Goal: Navigation & Orientation: Find specific page/section

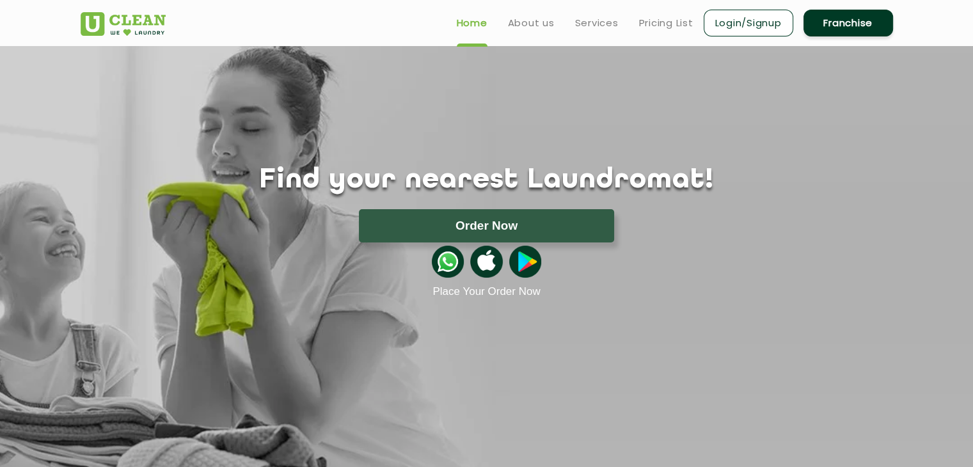
click at [107, 20] on img at bounding box center [123, 24] width 85 height 24
click at [145, 19] on img at bounding box center [123, 24] width 85 height 24
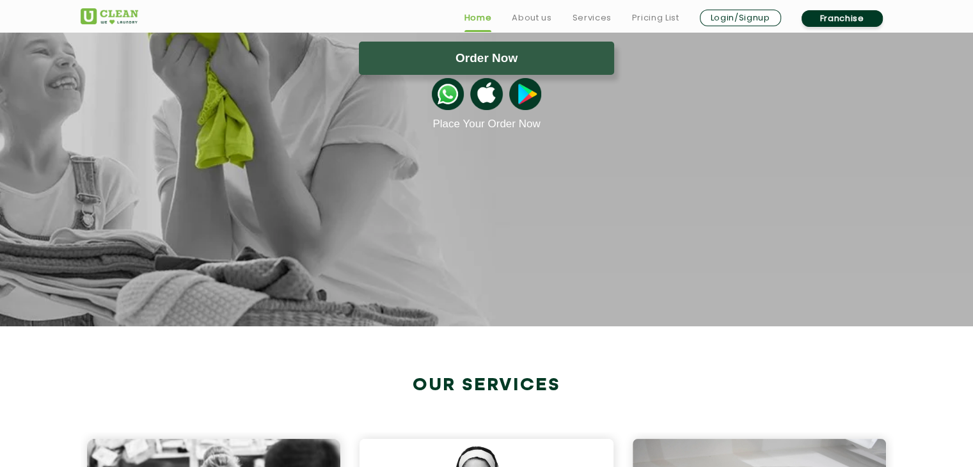
scroll to position [170, 0]
